Goal: Task Accomplishment & Management: Use online tool/utility

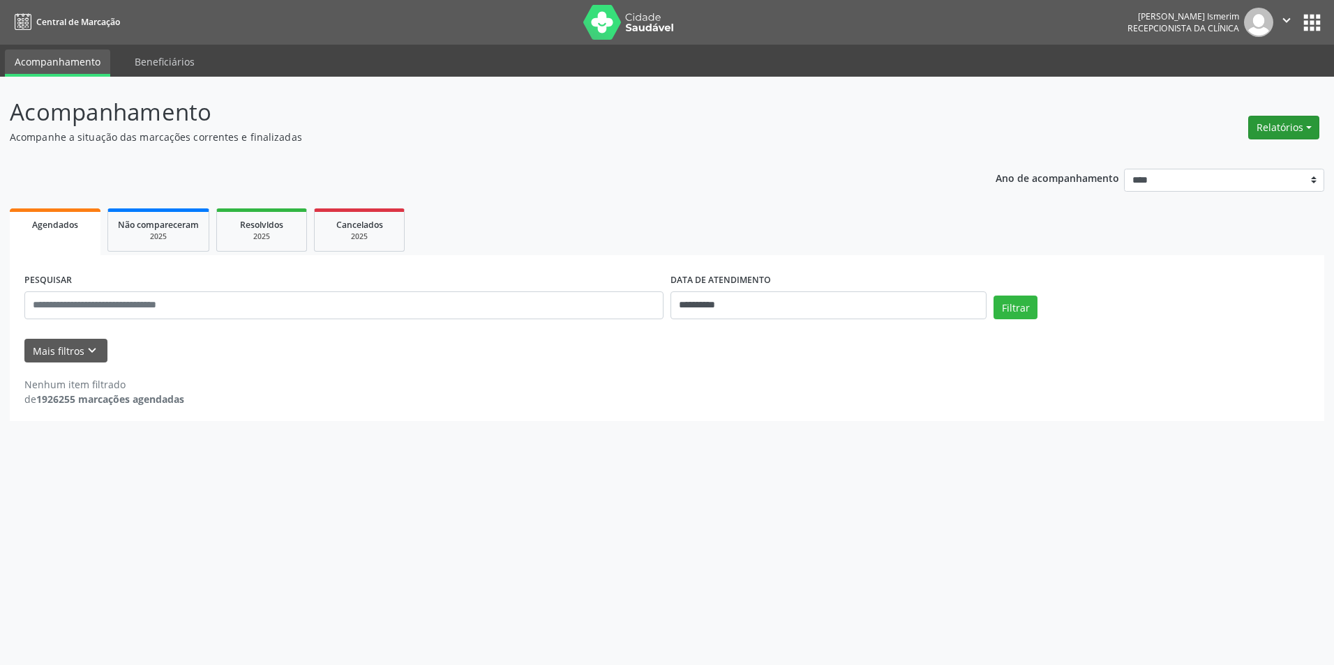
click at [1262, 128] on button "Relatórios" at bounding box center [1283, 128] width 71 height 24
click at [1228, 156] on link "Agendamentos" at bounding box center [1245, 158] width 150 height 20
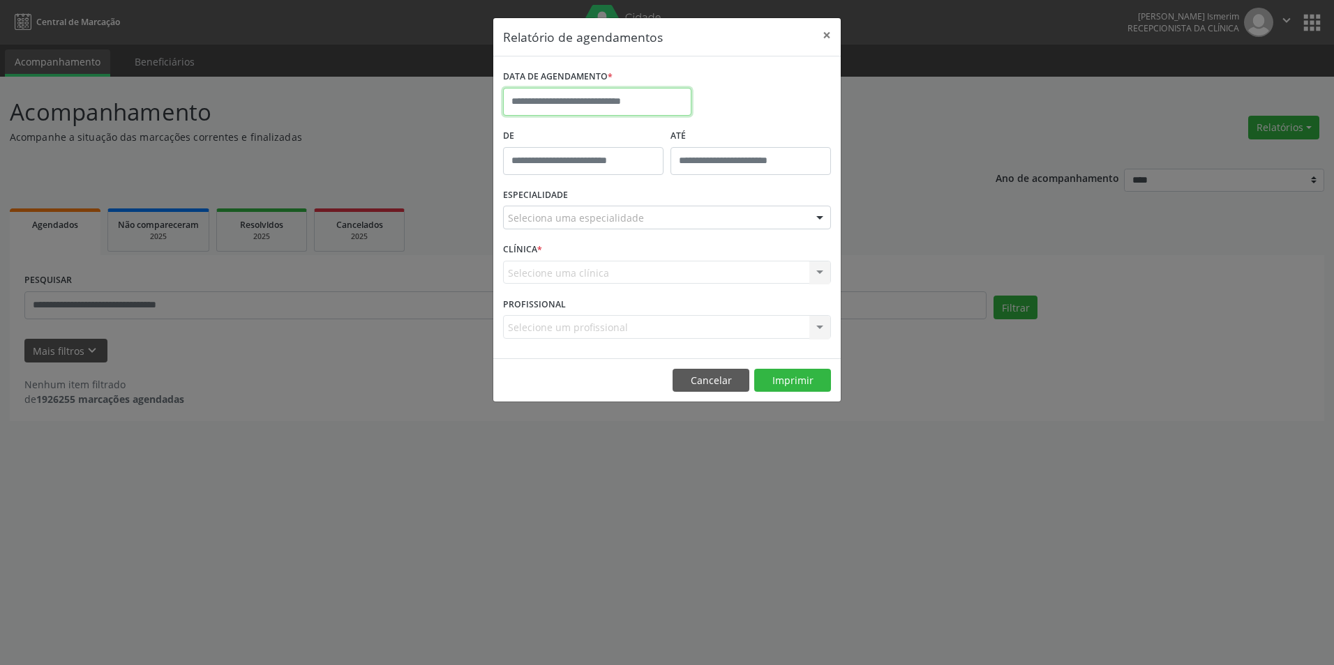
click at [624, 103] on input "text" at bounding box center [597, 102] width 188 height 28
click at [579, 258] on span "23" at bounding box center [579, 258] width 27 height 27
type input "**********"
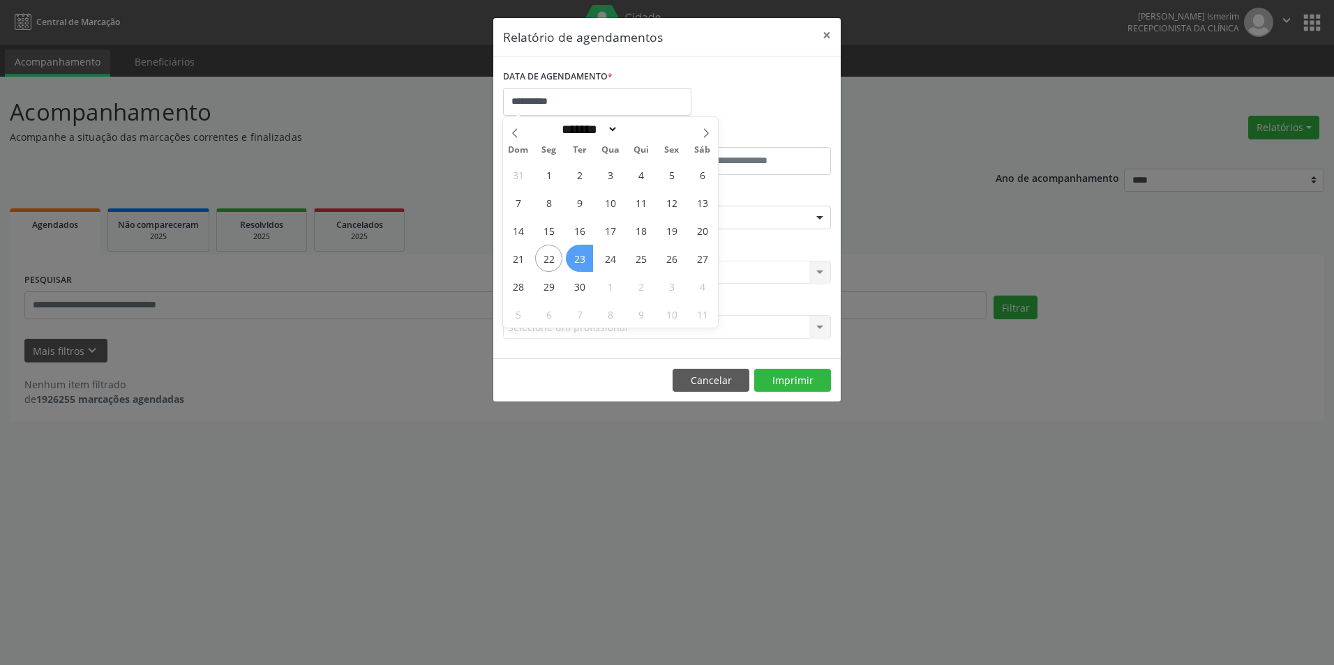
click at [579, 258] on span "23" at bounding box center [579, 258] width 27 height 27
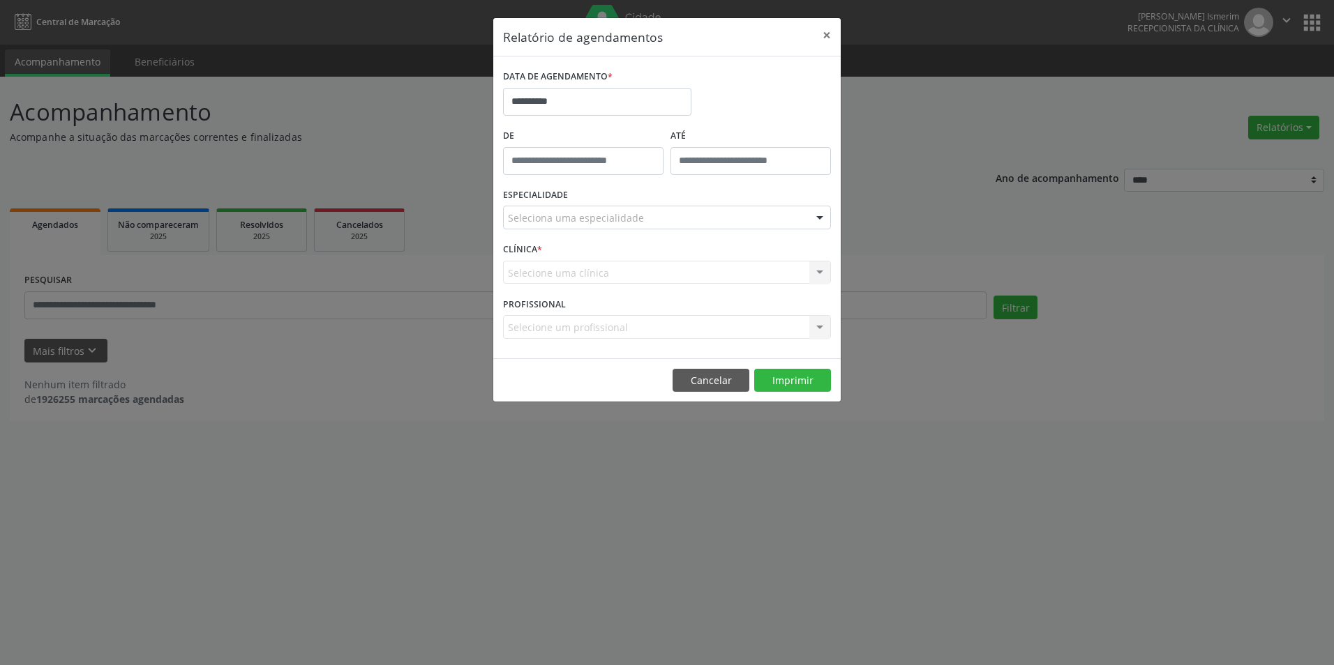
click at [695, 227] on div "Seleciona uma especialidade" at bounding box center [667, 218] width 328 height 24
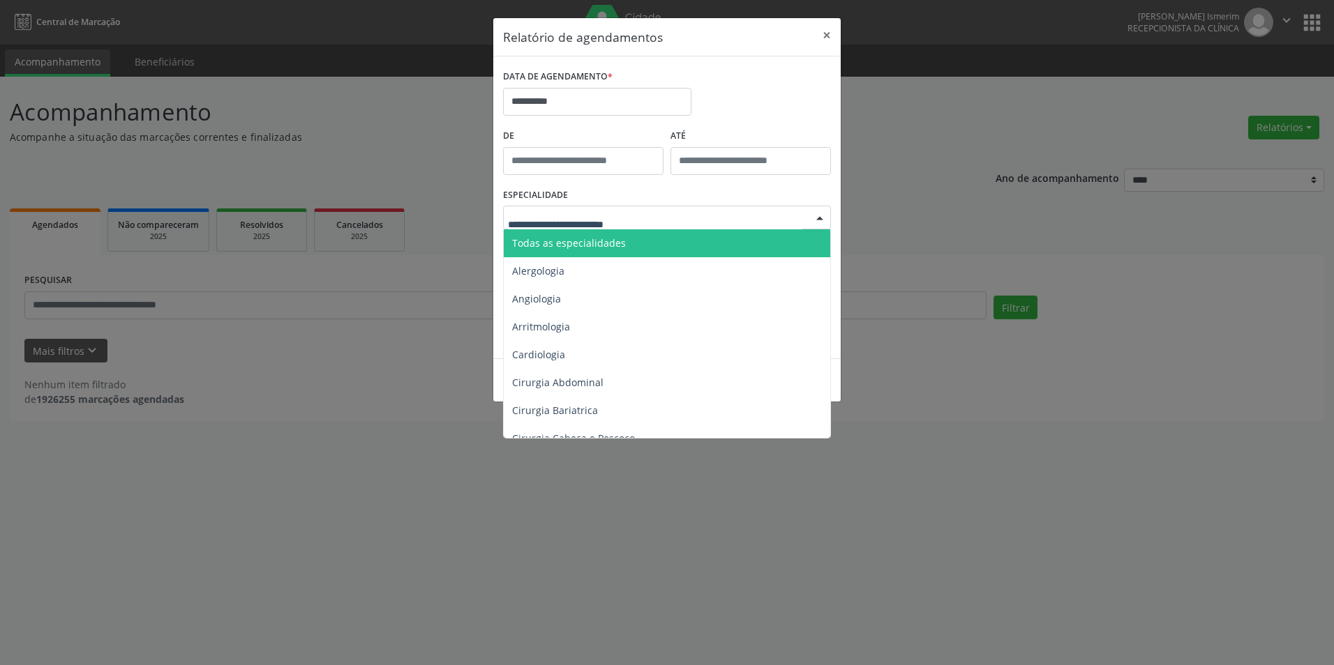
click at [617, 246] on span "Todas as especialidades" at bounding box center [569, 242] width 114 height 13
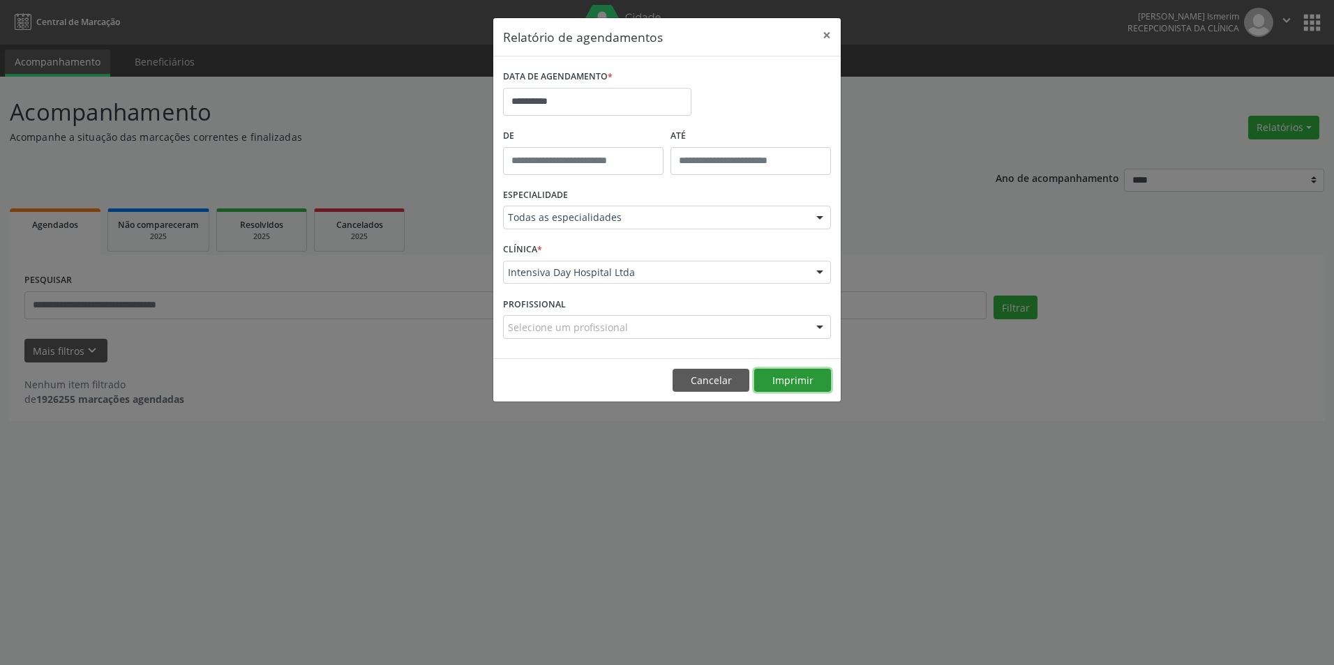
click at [778, 372] on button "Imprimir" at bounding box center [792, 381] width 77 height 24
